Goal: Task Accomplishment & Management: Use online tool/utility

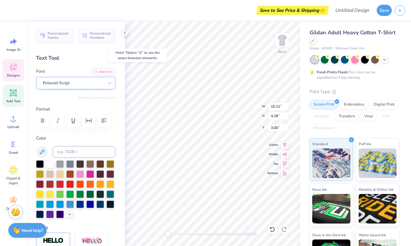
click at [67, 83] on div "Polaroid Script" at bounding box center [73, 82] width 62 height 9
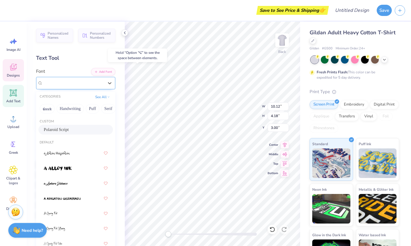
click at [67, 83] on div "Polaroid Script" at bounding box center [73, 83] width 61 height 7
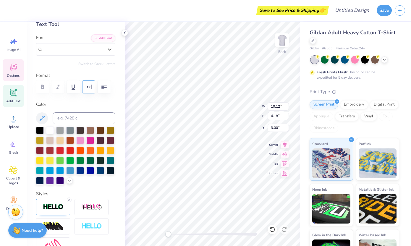
scroll to position [32, 0]
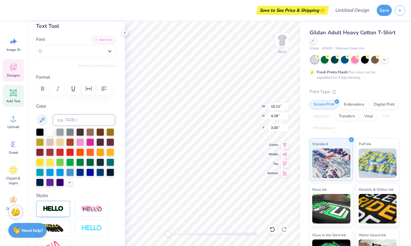
click at [17, 93] on icon at bounding box center [13, 92] width 9 height 9
type input "6.00"
type input "1.74"
type input "12.38"
type textarea "S"
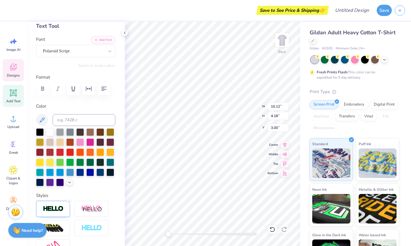
type textarea "Programs"
type input "8.11"
type input "2.40"
type input "3.96"
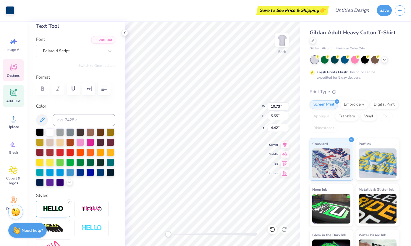
type input "8.50"
type input "4.40"
type input "4.73"
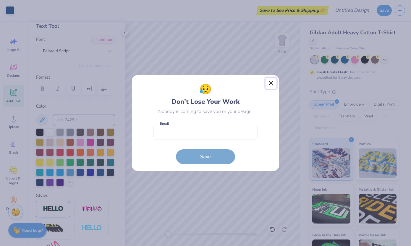
click at [276, 78] on button "Close" at bounding box center [271, 83] width 11 height 11
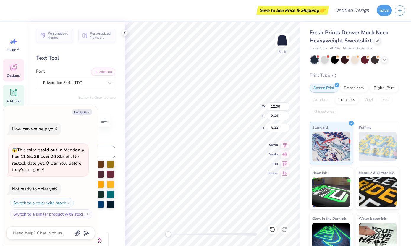
type textarea "x"
type textarea "PR"
type textarea "x"
type textarea "PRo"
type textarea "x"
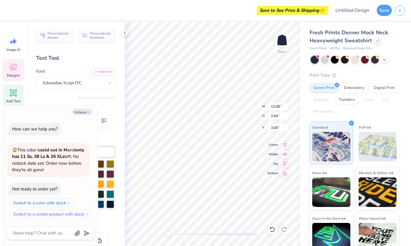
type textarea "PRog"
type textarea "x"
type textarea "PRo"
type textarea "x"
type textarea "PR"
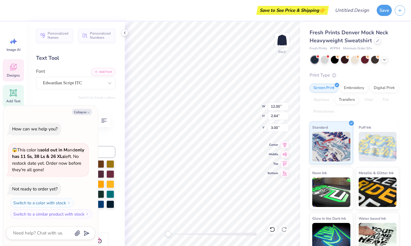
type textarea "x"
type textarea "P"
type textarea "x"
type textarea "Pg"
type textarea "x"
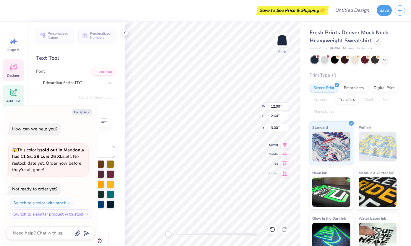
type textarea "Pgr"
type textarea "x"
type textarea "Pgro"
type textarea "x"
type textarea "Pgr"
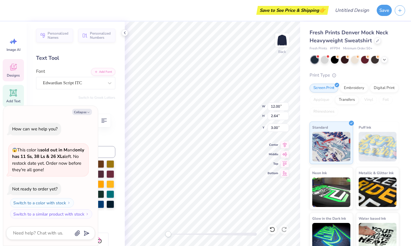
type textarea "x"
type textarea "Pg"
type textarea "x"
type textarea "P"
type textarea "x"
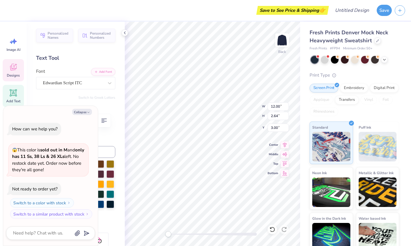
type textarea "Pr"
type textarea "x"
type textarea "Pro"
type textarea "x"
type textarea "Prog"
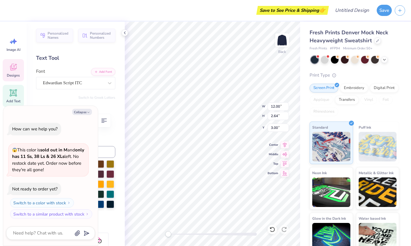
type textarea "x"
type textarea "Progr"
type textarea "x"
type textarea "Progra"
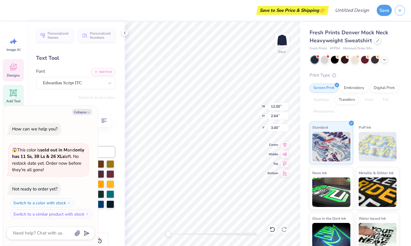
type textarea "x"
type textarea "Program"
type textarea "x"
type textarea "Programs"
click at [68, 103] on div "Personalized Names Personalized Numbers Text Tool Add Font Font Edwardian Scrip…" at bounding box center [76, 134] width 98 height 224
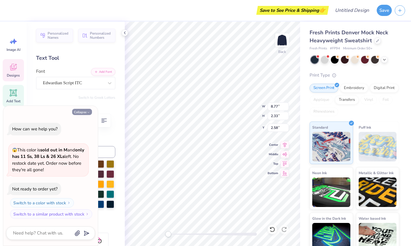
click at [80, 111] on button "Collapse" at bounding box center [82, 112] width 20 height 6
type textarea "x"
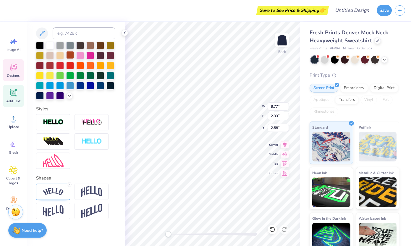
scroll to position [121, 0]
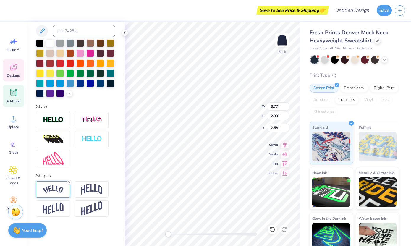
click at [51, 192] on img at bounding box center [53, 189] width 21 height 8
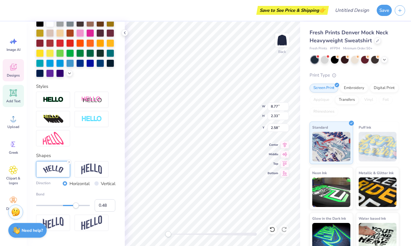
scroll to position [145, 0]
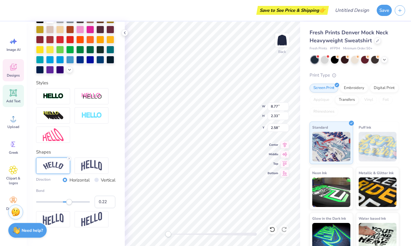
type input "0.21"
drag, startPoint x: 77, startPoint y: 201, endPoint x: 69, endPoint y: 201, distance: 8.6
click at [69, 201] on div "Accessibility label" at bounding box center [69, 202] width 6 height 6
type input "0.52"
drag, startPoint x: 68, startPoint y: 202, endPoint x: 77, endPoint y: 203, distance: 8.7
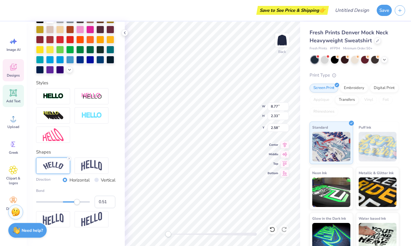
click at [77, 203] on div "Accessibility label" at bounding box center [77, 202] width 6 height 6
type input "0.32"
click at [72, 201] on div at bounding box center [63, 201] width 54 height 1
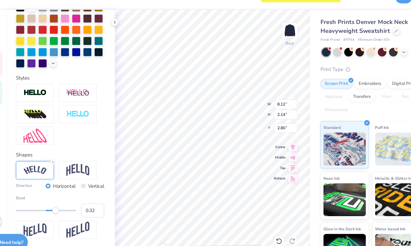
type textarea "Programs Department"
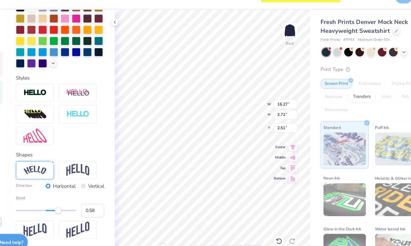
type input "0.59"
drag, startPoint x: 72, startPoint y: 202, endPoint x: 79, endPoint y: 202, distance: 6.5
click at [77, 202] on div "Accessibility label" at bounding box center [74, 202] width 6 height 6
type input "0.43"
click at [75, 203] on div "Accessibility label" at bounding box center [75, 202] width 6 height 6
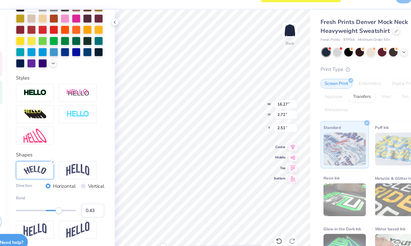
type textarea "Programs"
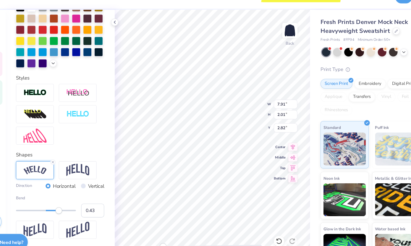
type textarea "programs"
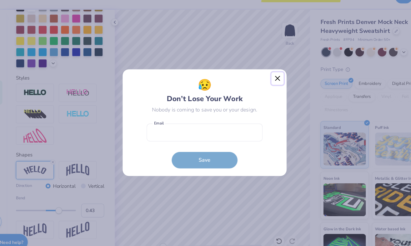
click at [273, 81] on button "Close" at bounding box center [271, 83] width 11 height 11
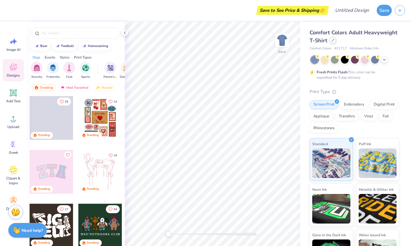
click at [333, 39] on div at bounding box center [333, 40] width 7 height 7
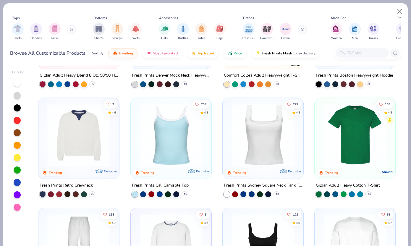
scroll to position [91, 0]
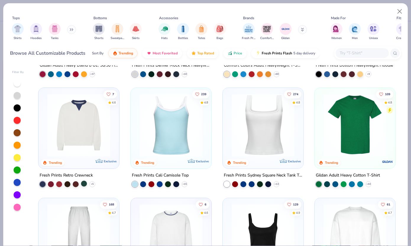
click at [84, 184] on div at bounding box center [84, 184] width 6 height 6
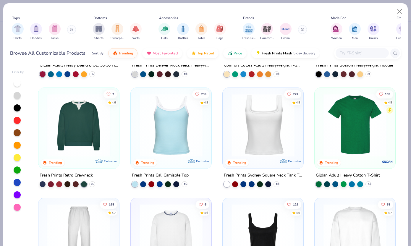
click at [85, 132] on img at bounding box center [78, 125] width 69 height 63
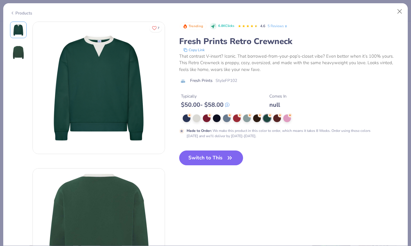
click at [110, 79] on img at bounding box center [99, 88] width 132 height 132
click at [212, 164] on button "Switch to This" at bounding box center [211, 158] width 64 height 15
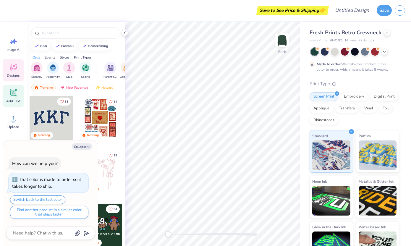
click at [17, 96] on icon at bounding box center [13, 92] width 9 height 9
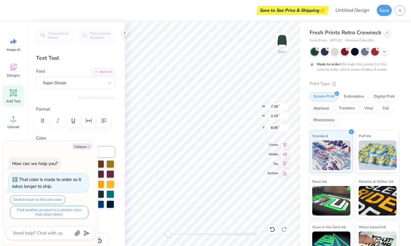
type textarea "x"
type textarea "P"
type textarea "x"
type textarea "Pr"
type textarea "x"
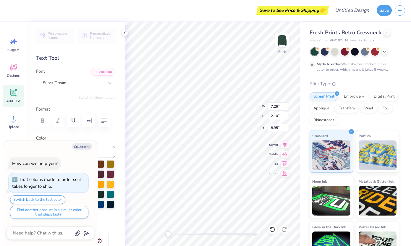
type textarea "Pro"
type textarea "x"
type textarea "Prog"
type textarea "x"
type textarea "Progra"
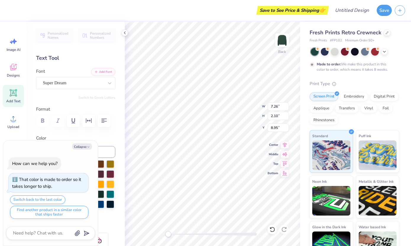
type textarea "x"
type textarea "Program"
type textarea "x"
type textarea "Programs"
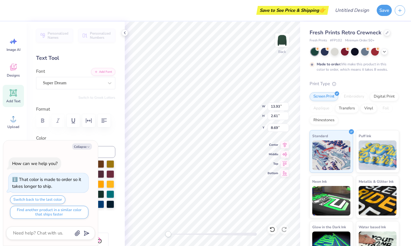
type textarea "x"
type input "6.77"
type input "1.27"
type input "10.04"
click at [74, 86] on div "Super Dream" at bounding box center [73, 82] width 62 height 9
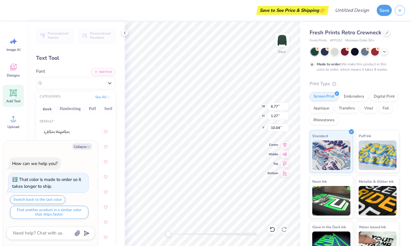
click at [79, 152] on div "Collapse How can we help you? That color is made to order so it takes longer to…" at bounding box center [50, 193] width 95 height 106
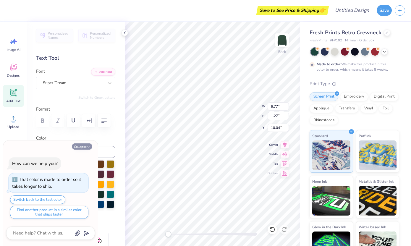
click at [80, 147] on button "Collapse" at bounding box center [82, 146] width 20 height 6
type textarea "x"
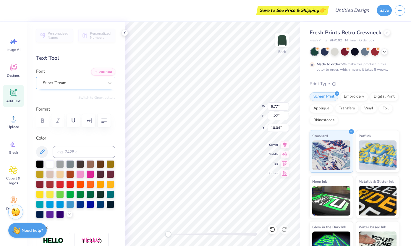
click at [81, 83] on div "Super Dream" at bounding box center [73, 82] width 62 height 9
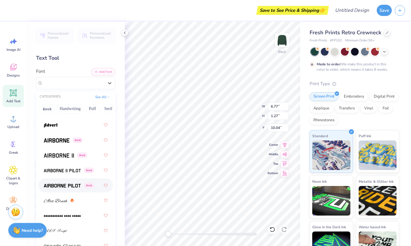
scroll to position [133, 0]
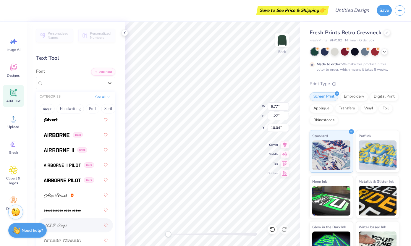
click at [82, 228] on div at bounding box center [76, 225] width 64 height 11
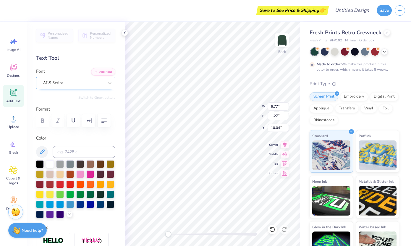
click at [72, 82] on div "ALS Script" at bounding box center [73, 82] width 62 height 9
type input "6.64"
type input "2.06"
type input "2.47"
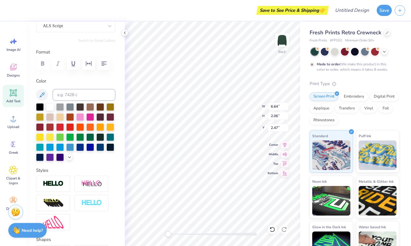
scroll to position [121, 0]
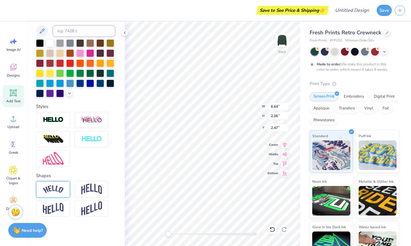
click at [56, 185] on div at bounding box center [53, 189] width 34 height 16
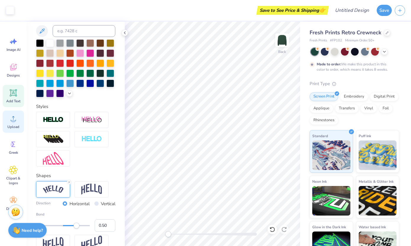
click at [10, 127] on span "Upload" at bounding box center [13, 127] width 12 height 5
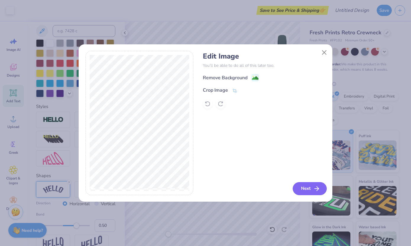
click at [312, 193] on button "Next" at bounding box center [310, 188] width 34 height 13
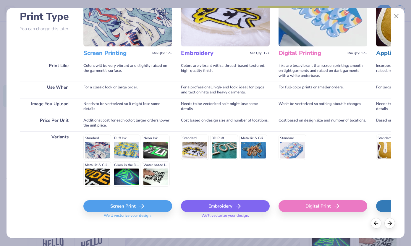
scroll to position [49, 0]
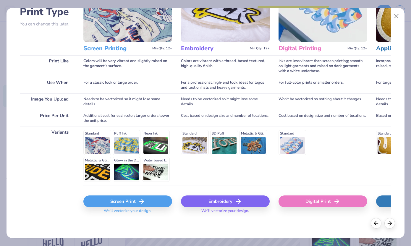
click at [217, 202] on div "Embroidery" at bounding box center [225, 202] width 89 height 12
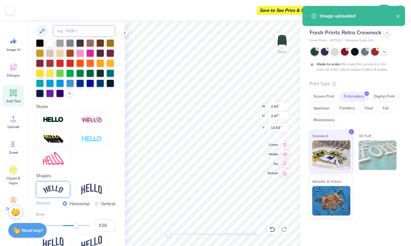
type input "2.43"
type input "2.47"
type input "13.53"
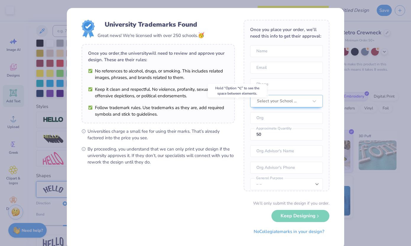
click at [372, 33] on div "University Trademarks Found Great news! We're licensed with over 250 schools. 🥳…" at bounding box center [205, 123] width 411 height 246
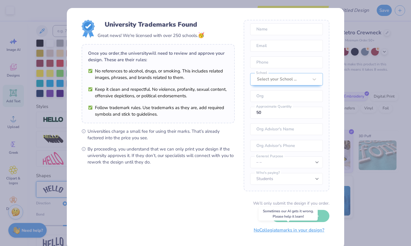
click at [270, 234] on button "No Collegiate marks in your design?" at bounding box center [289, 230] width 81 height 12
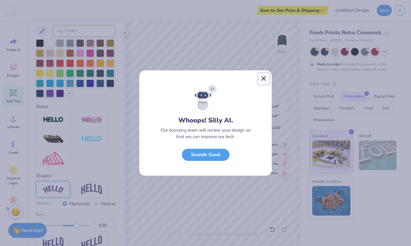
click at [262, 77] on button "Close" at bounding box center [263, 78] width 11 height 11
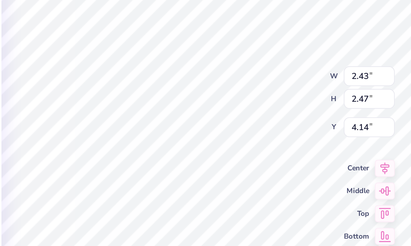
type input "1.72"
type input "1.74"
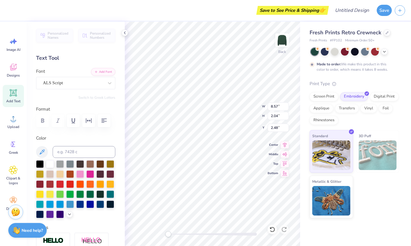
scroll to position [0, 1]
type textarea "1"
type textarea "20"
click at [245, 104] on div "Back W 8.57 8.57 " H 2.04 2.04 " Y 2.48 2.48 " Center Middle Top Bottom" at bounding box center [212, 134] width 175 height 224
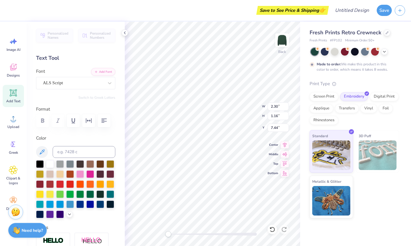
scroll to position [121, 0]
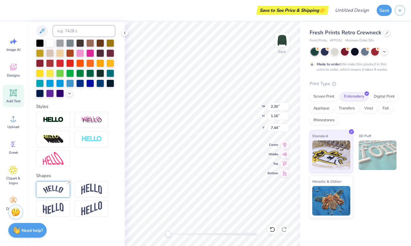
click at [69, 183] on icon at bounding box center [69, 182] width 4 height 4
type input "0.54"
type input "0.33"
type input "7.53"
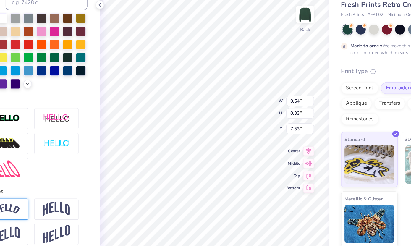
type input "0.23"
type input "0.14"
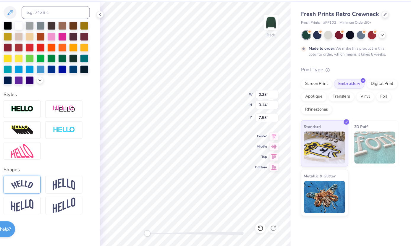
scroll to position [0, 0]
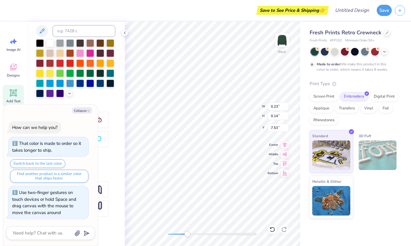
click at [187, 234] on div at bounding box center [212, 234] width 89 height 3
drag, startPoint x: 187, startPoint y: 234, endPoint x: 205, endPoint y: 234, distance: 18.0
click at [205, 234] on div "Accessibility label" at bounding box center [204, 234] width 6 height 6
type textarea "x"
type input "0.96"
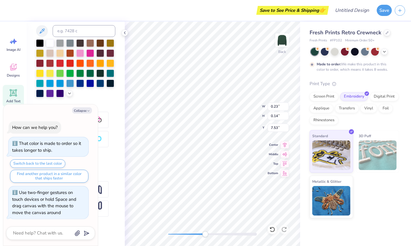
type input "0.59"
type input "4.81"
type textarea "x"
type input "5.10"
type textarea "x"
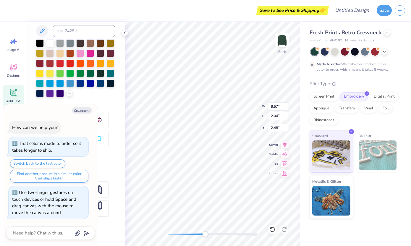
type input "0.96"
type input "0.59"
type input "5.10"
type textarea "x"
type textarea "1"
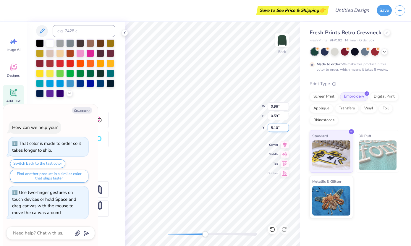
type textarea "x"
type textarea "18"
click at [125, 33] on icon at bounding box center [124, 32] width 5 height 5
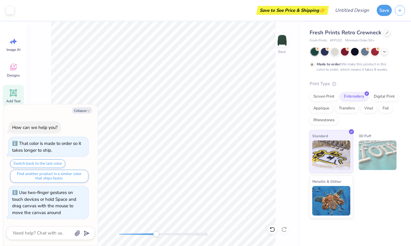
click at [147, 233] on div at bounding box center [163, 234] width 89 height 3
drag, startPoint x: 147, startPoint y: 234, endPoint x: 135, endPoint y: 234, distance: 11.2
click at [135, 234] on div "Accessibility label" at bounding box center [136, 234] width 6 height 6
drag, startPoint x: 135, startPoint y: 234, endPoint x: 123, endPoint y: 233, distance: 12.2
click at [123, 233] on div "Accessibility label" at bounding box center [124, 234] width 6 height 6
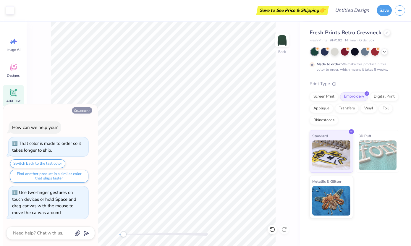
click at [76, 110] on button "Collapse" at bounding box center [82, 110] width 20 height 6
type textarea "x"
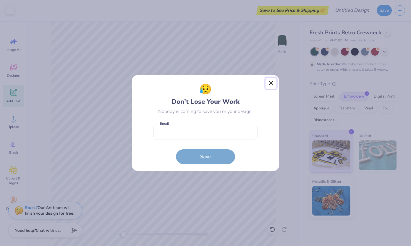
click at [272, 82] on button "Close" at bounding box center [271, 83] width 11 height 11
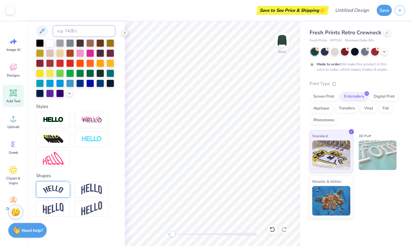
click at [125, 33] on icon at bounding box center [124, 32] width 5 height 5
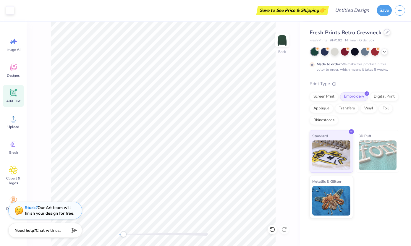
click at [386, 35] on div at bounding box center [387, 32] width 7 height 7
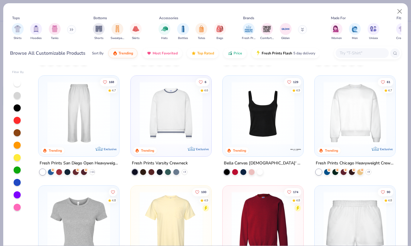
scroll to position [266, 0]
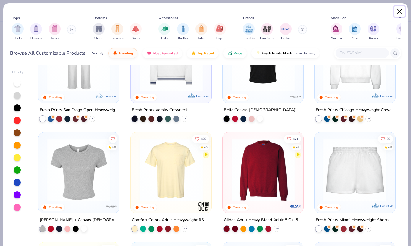
click at [399, 13] on button "Close" at bounding box center [399, 11] width 11 height 11
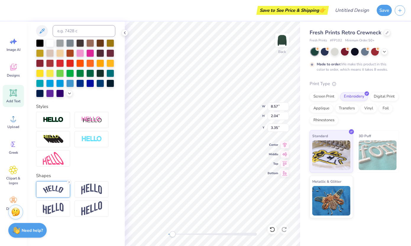
click at [67, 184] on div at bounding box center [53, 189] width 34 height 16
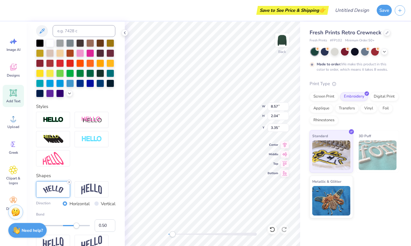
click at [69, 181] on icon at bounding box center [69, 182] width 4 height 4
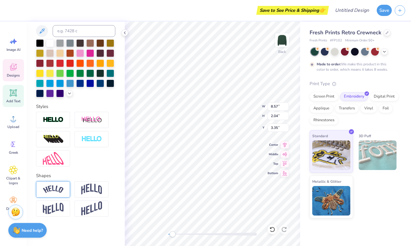
click at [13, 64] on icon at bounding box center [13, 67] width 9 height 9
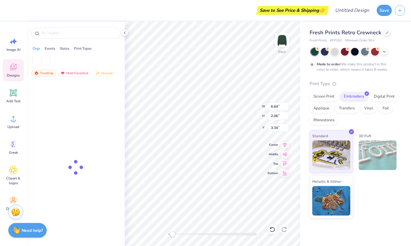
type input "6.64"
type input "2.06"
type input "3.34"
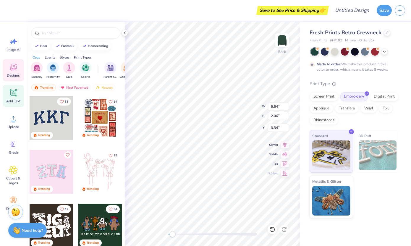
click at [17, 99] on span "Add Text" at bounding box center [13, 101] width 14 height 5
type input "7.26"
type input "2.10"
type input "8.95"
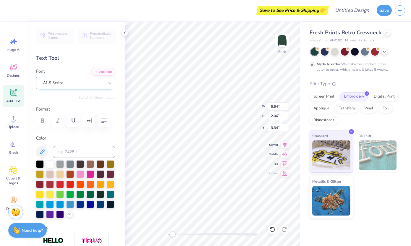
click at [75, 80] on div "ALS Script" at bounding box center [73, 82] width 62 height 9
type input "fsp de"
type input "bookma"
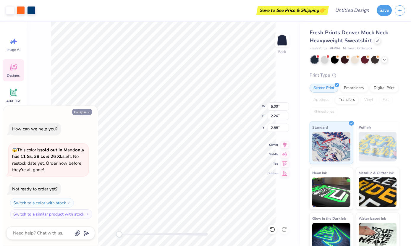
click at [81, 114] on button "Collapse" at bounding box center [82, 112] width 20 height 6
type textarea "x"
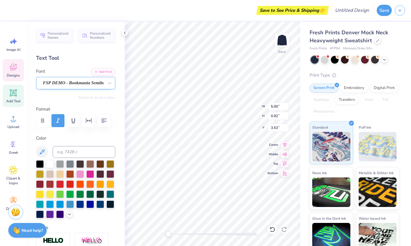
click at [75, 80] on div "FSP DEMO - Bookmania Semibold" at bounding box center [73, 82] width 62 height 9
type textarea "Programs"
click at [240, 116] on div "Back W 5.00 5.00 " H 0.92 0.92 " Y 3.53 3.53 " Center Middle Top Bottom" at bounding box center [212, 134] width 175 height 224
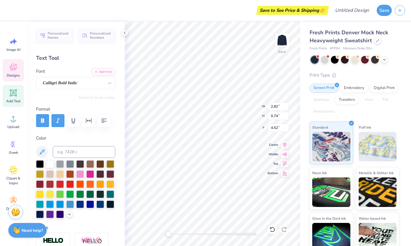
type textarea "Est. 2018"
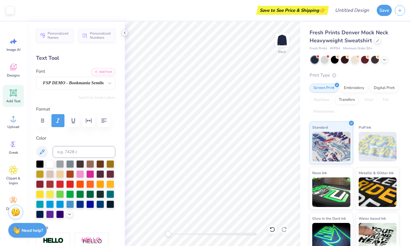
click at [125, 32] on icon at bounding box center [124, 32] width 5 height 5
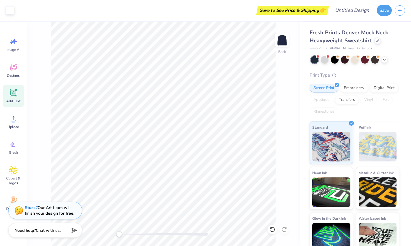
click at [144, 6] on div "Save to See Price & Shipping 👉" at bounding box center [172, 10] width 310 height 21
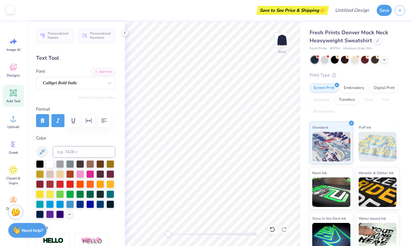
click at [10, 11] on div at bounding box center [10, 10] width 8 height 8
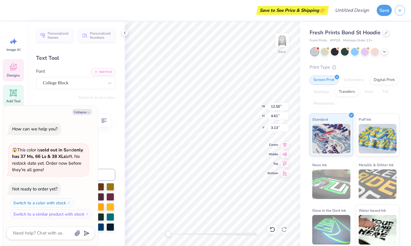
type textarea "x"
type textarea "P"
type textarea "x"
type textarea "PR"
type textarea "x"
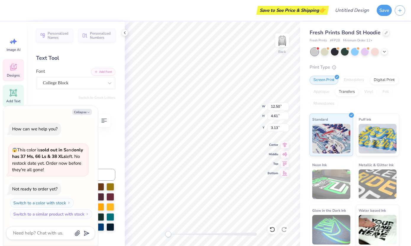
type textarea "PRO"
type textarea "x"
type textarea "PROG"
type textarea "x"
type textarea "PROGR"
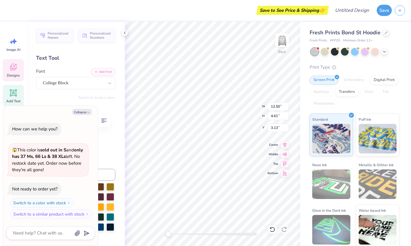
type textarea "x"
type textarea "PROGRA"
type textarea "x"
type textarea "PROGRAM"
type textarea "x"
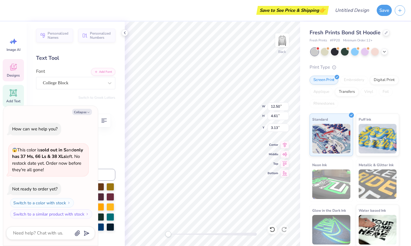
type textarea "PROGRAMS"
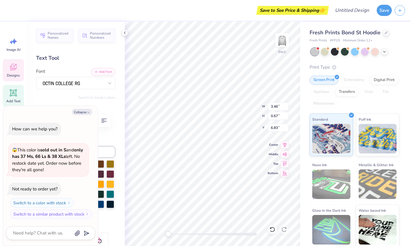
type textarea "x"
type textarea "EST. 2"
type textarea "x"
type textarea "EST. 20"
type textarea "x"
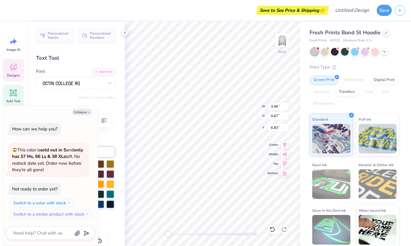
type textarea "EST. 202"
type textarea "x"
type textarea "EST. 20"
type textarea "x"
type textarea "EST. 201"
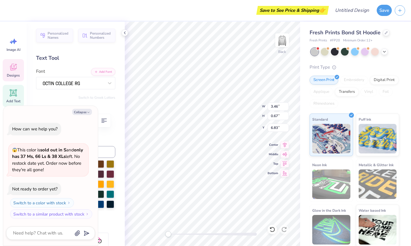
type textarea "x"
type textarea "EST. 2018"
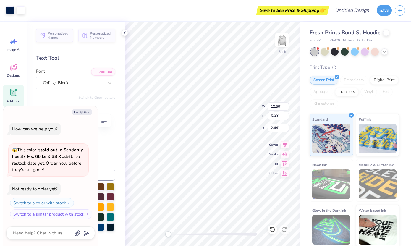
type textarea "x"
type input "3.00"
click at [343, 48] on div at bounding box center [345, 51] width 8 height 8
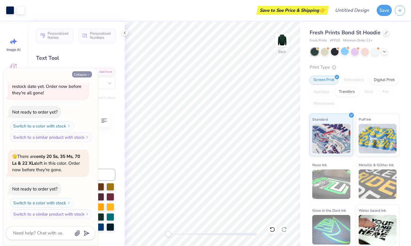
click at [81, 76] on button "Collapse" at bounding box center [82, 74] width 20 height 6
type textarea "x"
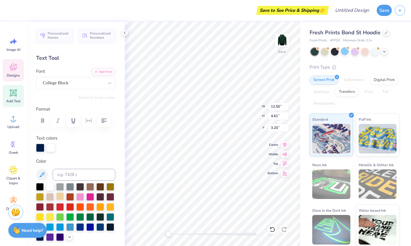
click at [59, 198] on div at bounding box center [60, 197] width 8 height 8
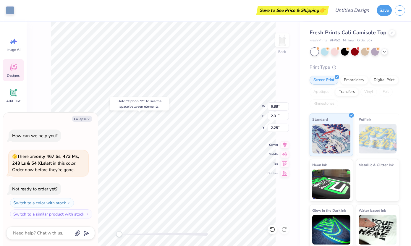
type textarea "x"
type input "6.01"
type input "2.78"
type input "2.01"
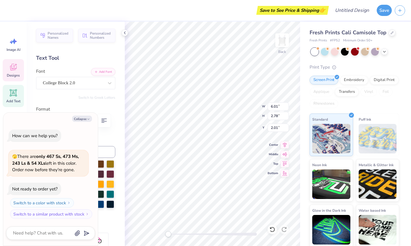
type textarea "x"
type textarea "G"
type textarea "x"
type textarea "GL"
type textarea "x"
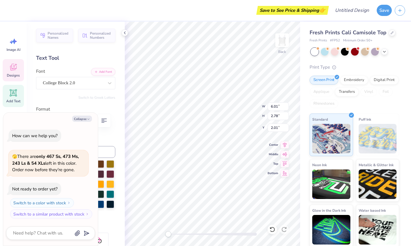
type textarea "GLo"
type textarea "x"
type textarea "GLoB"
type textarea "x"
type textarea "GLoBA"
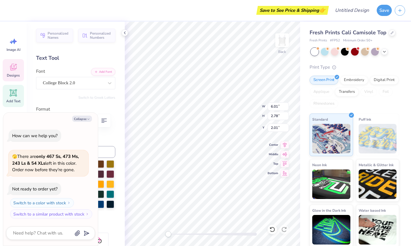
type textarea "x"
type textarea "GLoBAL"
type textarea "x"
type input "6.90"
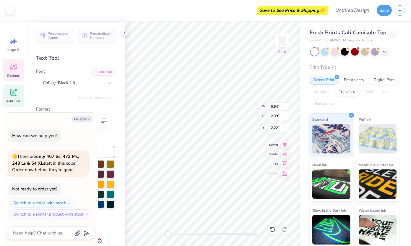
type input "2.34"
type input "2.24"
type textarea "x"
type input "9.19"
type input "2.61"
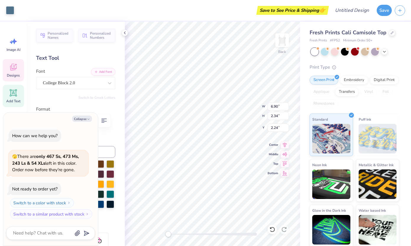
type input "2.09"
type textarea "x"
type input "8.59"
type input "2.44"
type input "2.26"
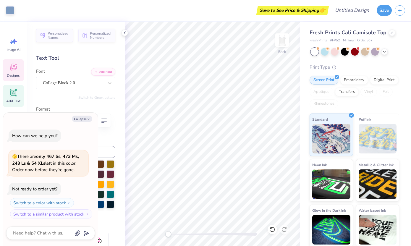
click at [15, 73] on div "Designs" at bounding box center [13, 70] width 21 height 22
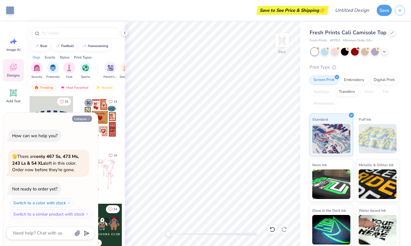
click at [81, 117] on button "Collapse" at bounding box center [82, 119] width 20 height 6
type textarea "x"
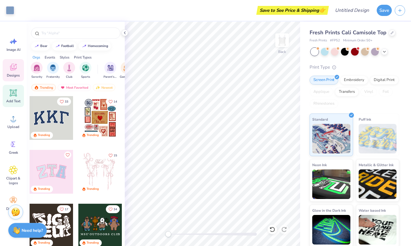
click at [17, 98] on div "Add Text" at bounding box center [13, 96] width 21 height 22
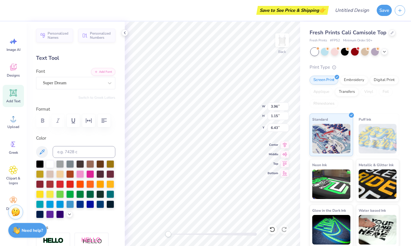
scroll to position [0, 0]
type textarea "P"
type textarea "programs"
click at [91, 85] on div "Super Dream" at bounding box center [73, 82] width 62 height 9
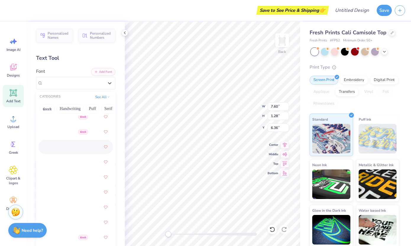
scroll to position [208, 0]
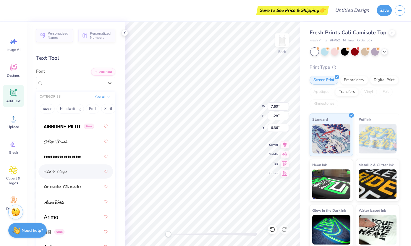
click at [67, 176] on div at bounding box center [76, 171] width 64 height 11
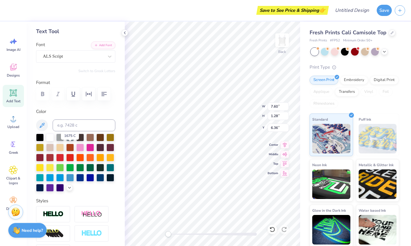
scroll to position [27, 0]
click at [93, 168] on div at bounding box center [90, 167] width 8 height 8
type input "5.21"
type input "1.30"
type input "2.83"
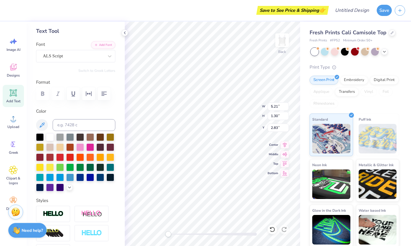
type input "8.59"
type input "2.44"
type input "2.26"
type input "5.21"
type input "1.30"
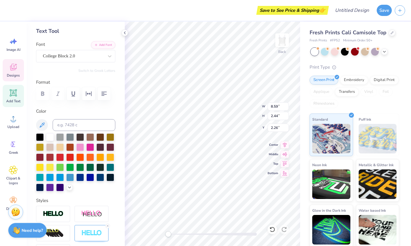
type input "2.83"
type input "6.91"
type input "1.96"
type input "5.21"
type input "1.30"
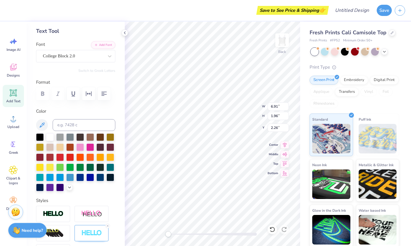
type input "2.83"
type input "2.43"
